Goal: Information Seeking & Learning: Check status

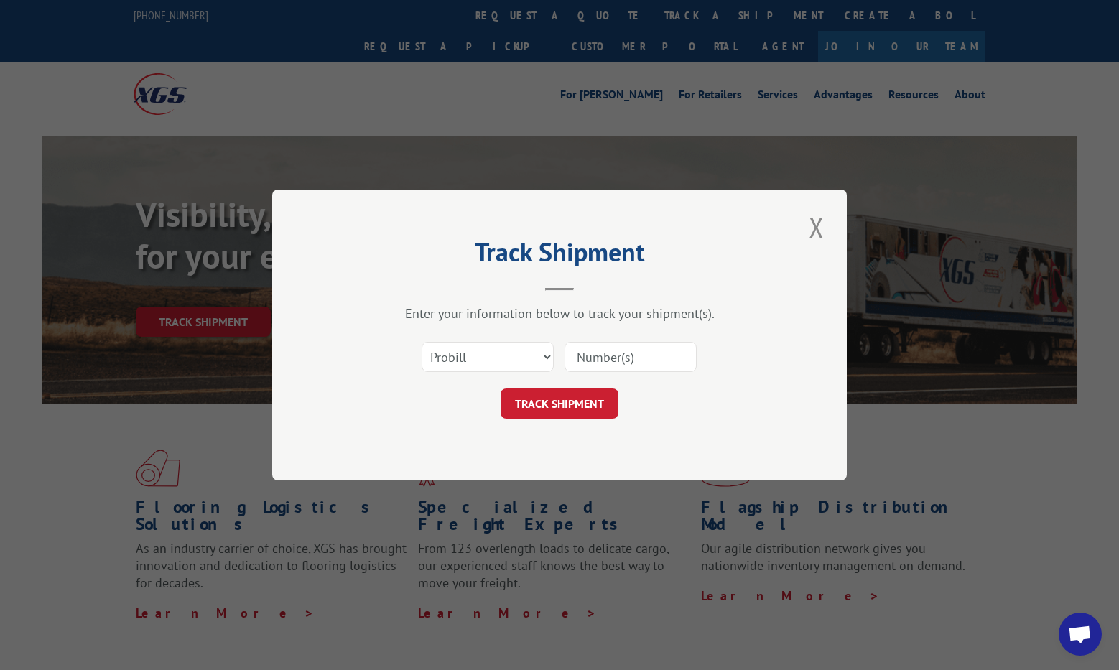
click at [582, 354] on input at bounding box center [630, 357] width 132 height 30
paste input "17536297"
type input "17536297"
click at [559, 403] on button "TRACK SHIPMENT" at bounding box center [560, 403] width 118 height 30
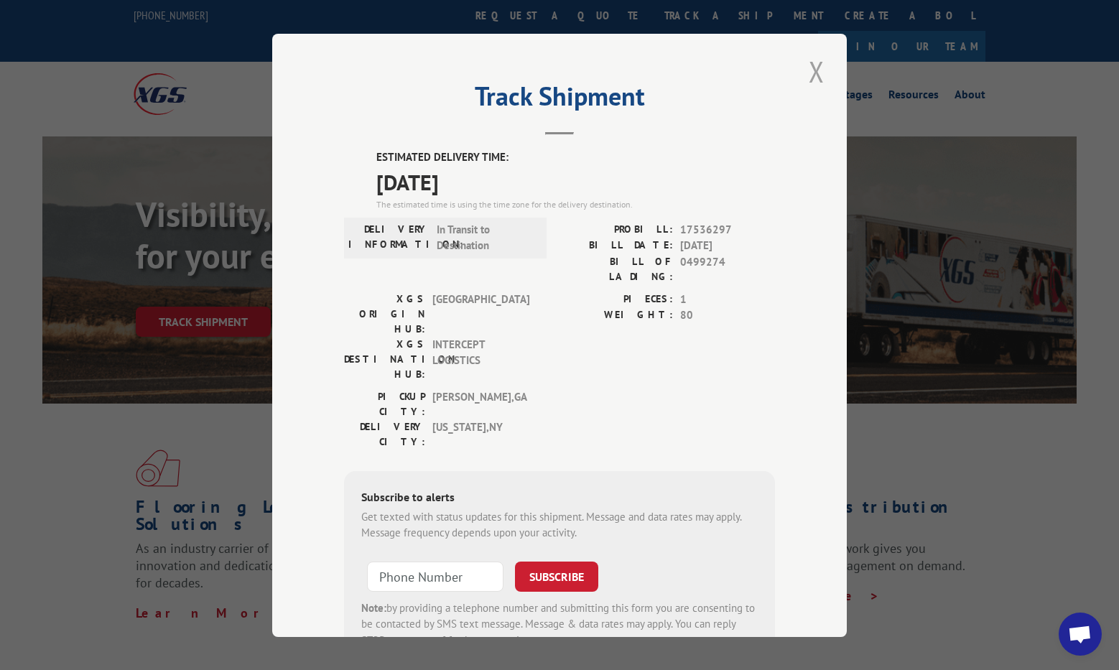
click at [814, 76] on button "Close modal" at bounding box center [816, 71] width 24 height 39
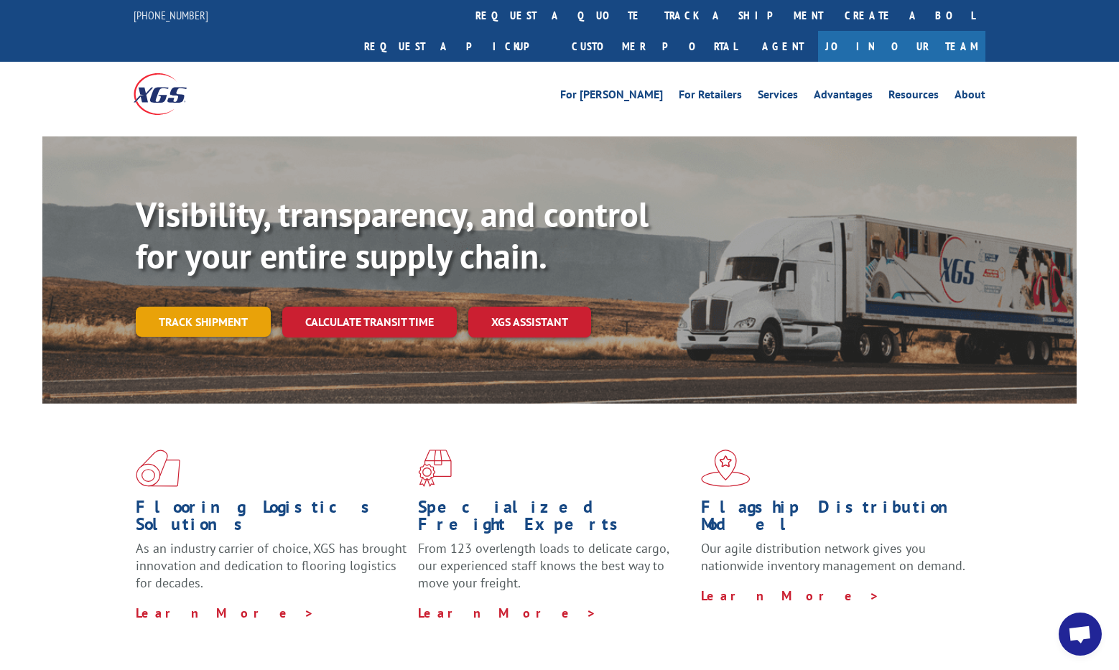
drag, startPoint x: 218, startPoint y: 288, endPoint x: 248, endPoint y: 281, distance: 31.7
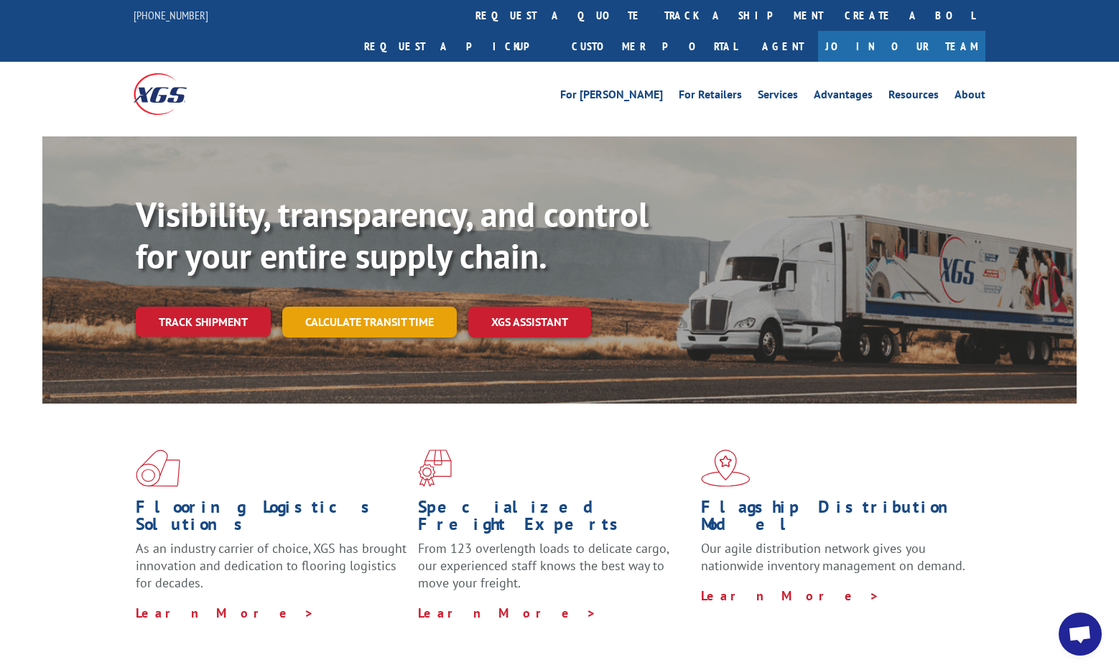
drag, startPoint x: 357, startPoint y: 289, endPoint x: 332, endPoint y: 285, distance: 24.7
